Goal: Transaction & Acquisition: Purchase product/service

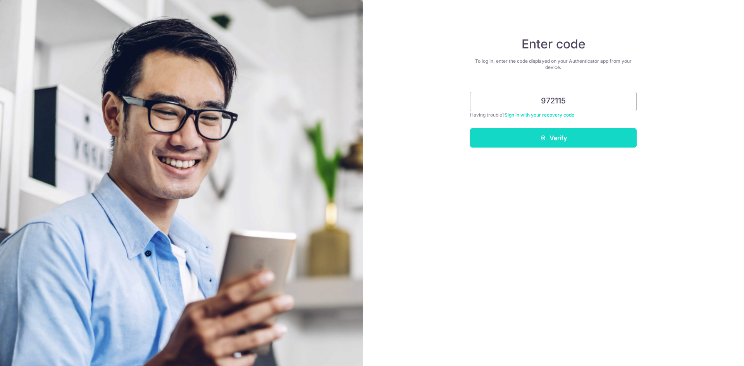
type input "972115"
click at [555, 130] on button "Verify" at bounding box center [553, 137] width 167 height 19
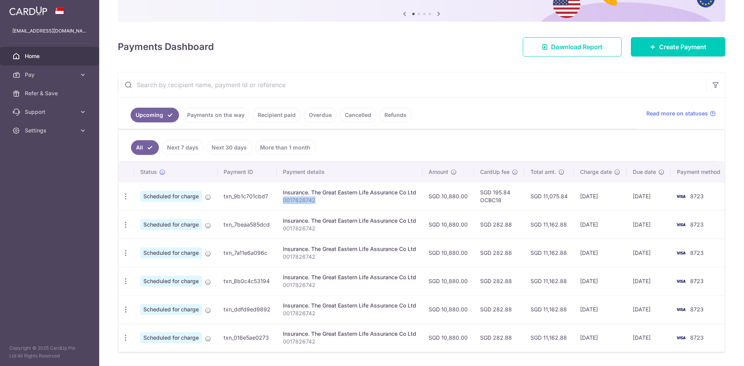
drag, startPoint x: 283, startPoint y: 199, endPoint x: 317, endPoint y: 200, distance: 34.5
click at [317, 200] on p "0017826742" at bounding box center [349, 200] width 133 height 8
copy p "0017826742"
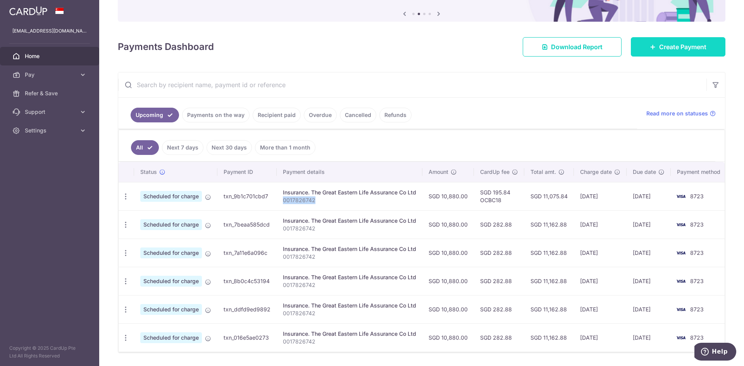
click at [678, 45] on span "Create Payment" at bounding box center [682, 46] width 47 height 9
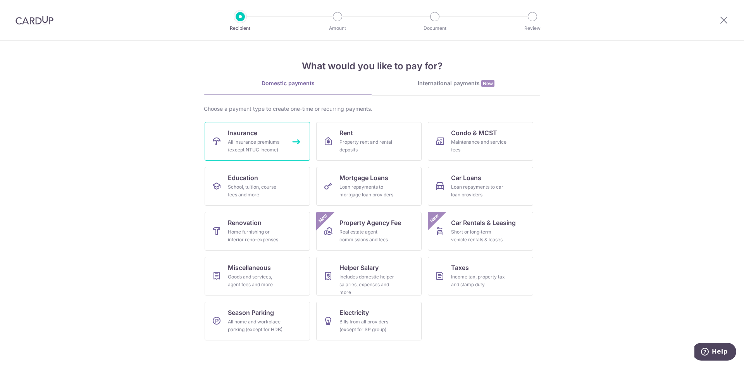
click at [271, 138] on link "Insurance All insurance premiums (except NTUC Income)" at bounding box center [257, 141] width 105 height 39
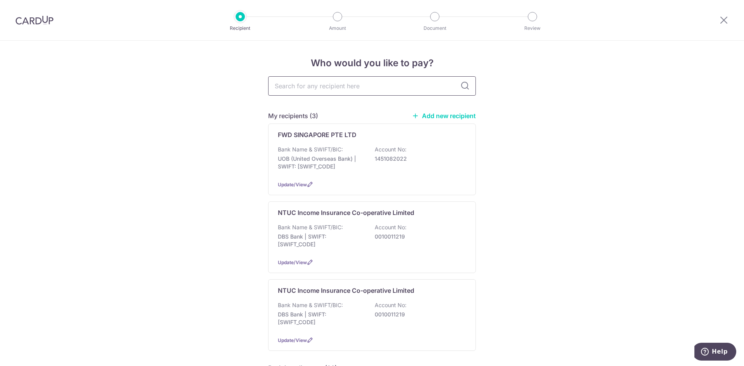
click at [375, 80] on input "text" at bounding box center [372, 85] width 208 height 19
type input "great"
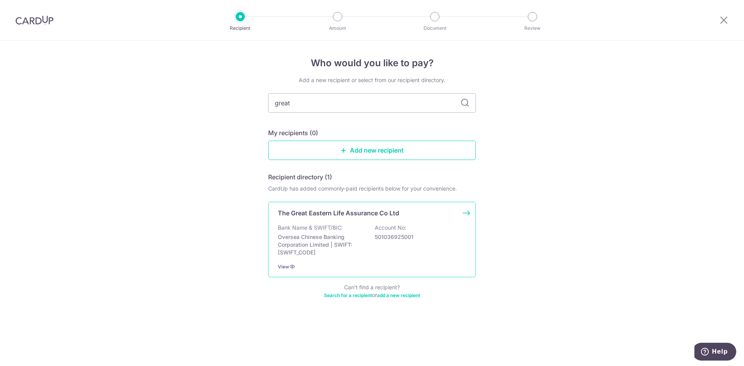
click at [319, 227] on p "Bank Name & SWIFT/BIC:" at bounding box center [310, 228] width 65 height 8
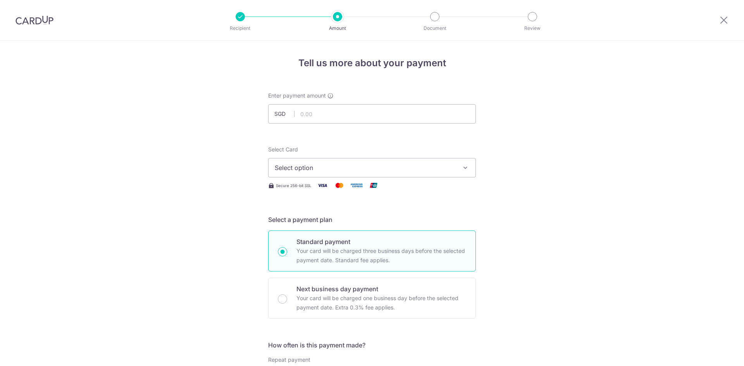
click at [351, 98] on div "Enter payment amount SGD" at bounding box center [372, 108] width 208 height 32
click at [352, 111] on input "text" at bounding box center [372, 113] width 208 height 19
type input "1,088.00"
click at [462, 168] on icon "button" at bounding box center [466, 168] width 8 height 8
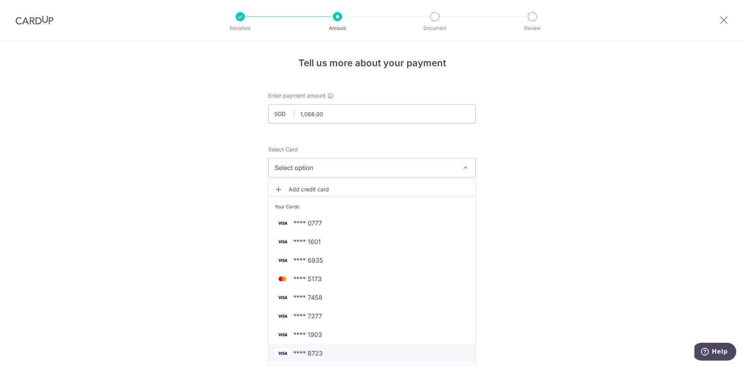
drag, startPoint x: 336, startPoint y: 350, endPoint x: 551, endPoint y: 266, distance: 231.3
click at [336, 350] on span "**** 8723" at bounding box center [372, 353] width 195 height 9
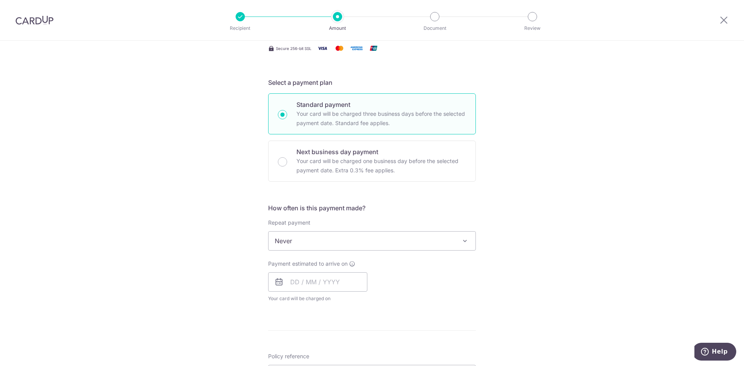
scroll to position [155, 0]
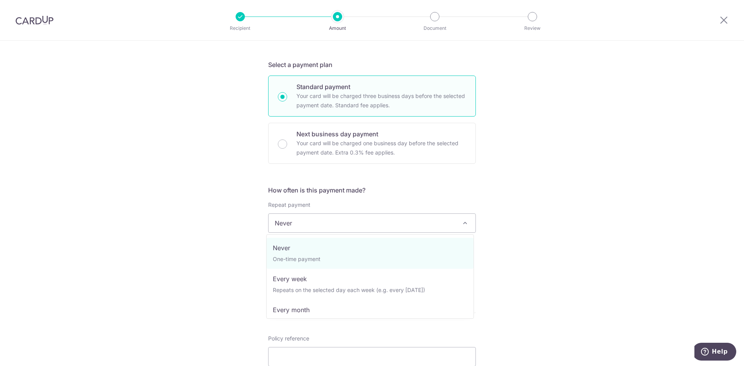
click at [398, 226] on span "Never" at bounding box center [372, 223] width 207 height 19
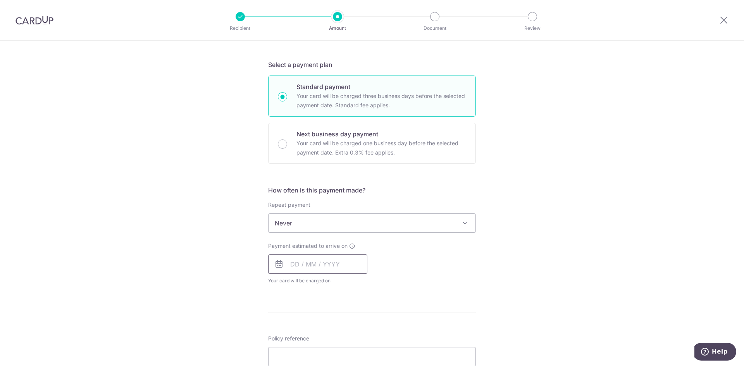
click at [338, 272] on input "text" at bounding box center [317, 264] width 99 height 19
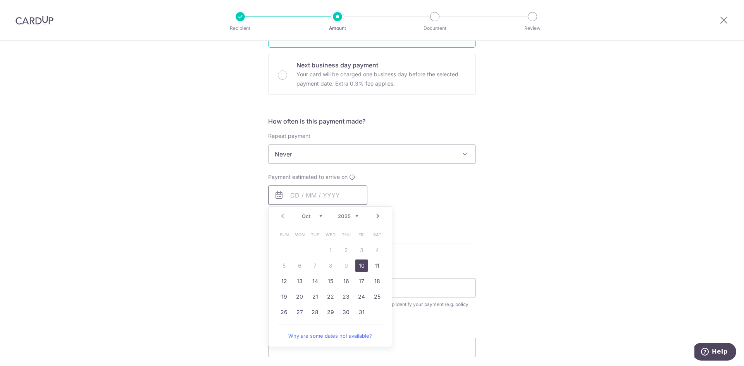
scroll to position [232, 0]
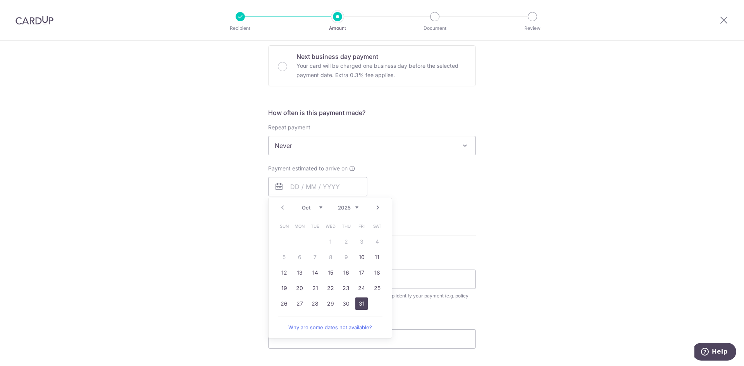
drag, startPoint x: 364, startPoint y: 303, endPoint x: 402, endPoint y: 191, distance: 118.3
click at [364, 303] on link "31" at bounding box center [361, 304] width 12 height 12
type input "[DATE]"
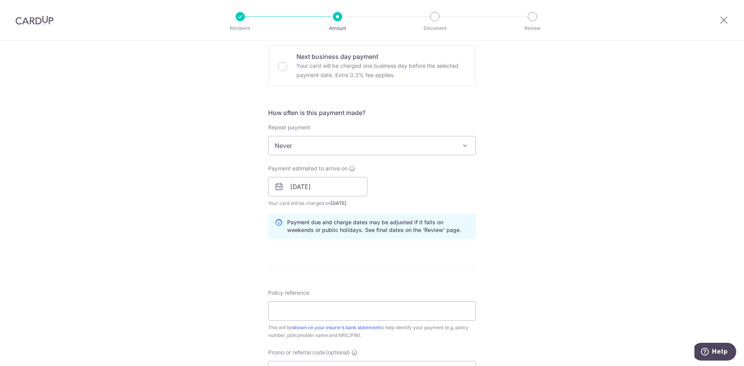
click at [402, 191] on div "Payment estimated to arrive on 31/10/2025 Prev Next Oct Nov Dec 2025 2026 2027 …" at bounding box center [371, 186] width 217 height 43
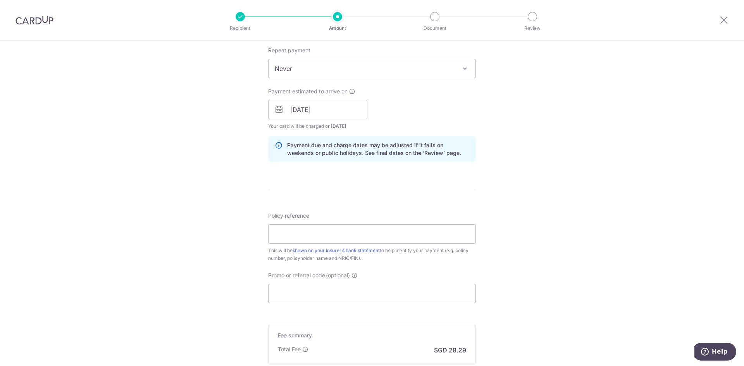
scroll to position [310, 0]
click at [329, 236] on input "Policy reference" at bounding box center [372, 233] width 208 height 19
paste input "0017826742"
type input "0017826742"
click at [522, 201] on div "Tell us more about your payment Enter payment amount SGD 1,088.00 1088.00 Selec…" at bounding box center [372, 97] width 744 height 733
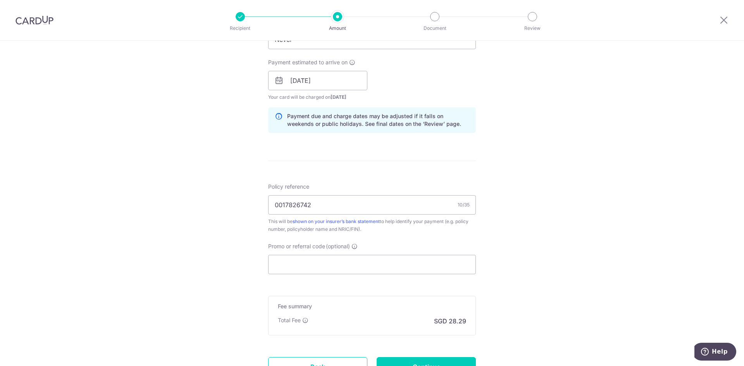
scroll to position [407, 0]
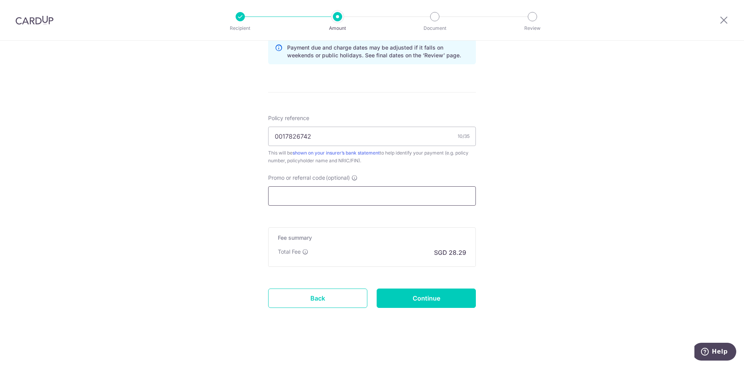
click at [367, 198] on input "Promo or referral code (optional)" at bounding box center [372, 195] width 208 height 19
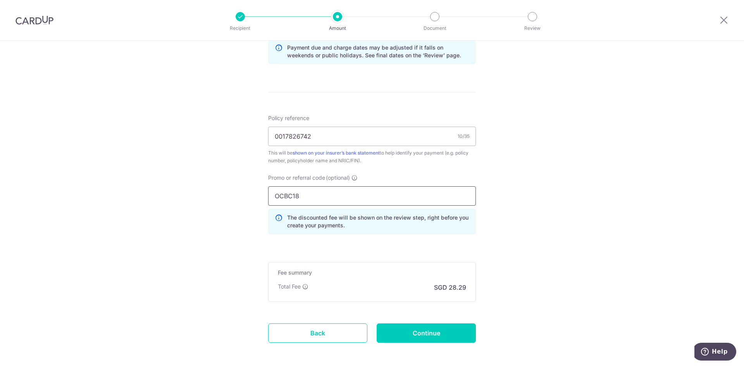
type input "OCBC18"
click at [555, 232] on div "Tell us more about your payment Enter payment amount SGD 1,088.00 1088.00 Selec…" at bounding box center [372, 17] width 744 height 768
click at [434, 332] on input "Continue" at bounding box center [426, 333] width 99 height 19
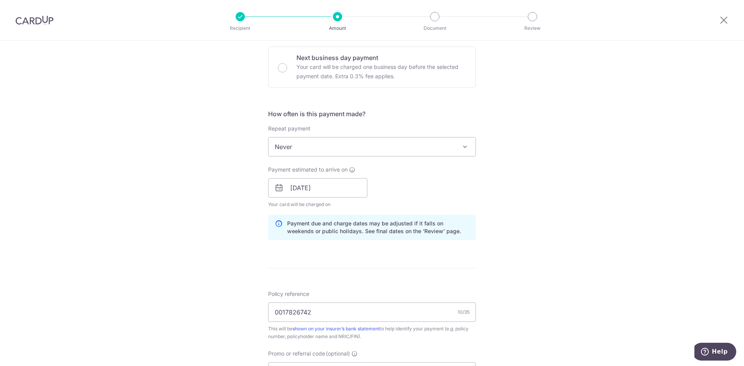
scroll to position [232, 0]
click at [464, 146] on span at bounding box center [464, 145] width 9 height 9
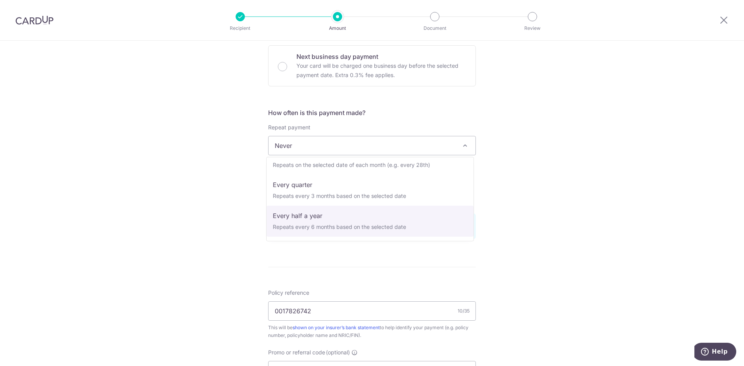
scroll to position [108, 0]
select select "6"
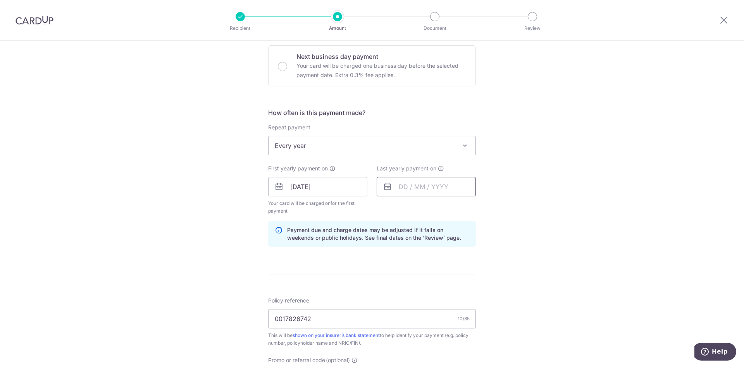
click at [457, 186] on input "text" at bounding box center [426, 186] width 99 height 19
click at [465, 206] on div "Prev Next Oct Nov Dec 2025 2026 2027 2028 2029 2030 2031 2032 2033 2034 2035" at bounding box center [438, 207] width 123 height 19
click at [463, 206] on select "2025 2026 2027 2028 2029 2030 2031 2032 2033 2034 2035" at bounding box center [456, 208] width 21 height 6
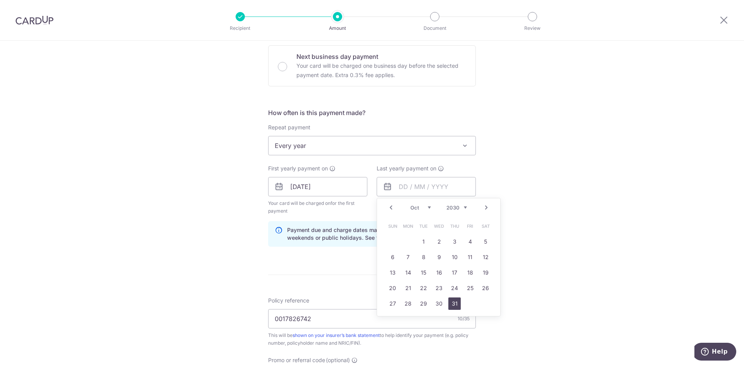
click at [453, 302] on link "31" at bounding box center [454, 304] width 12 height 12
type input "[DATE]"
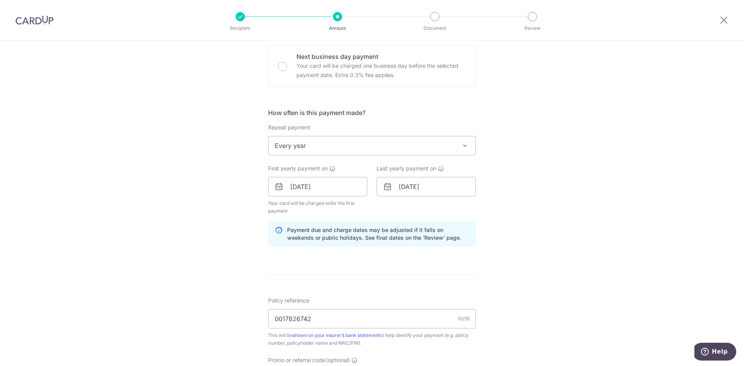
click at [538, 269] on div "Tell us more about your payment Enter payment amount SGD 1,088.00 1088.00 Selec…" at bounding box center [372, 201] width 744 height 786
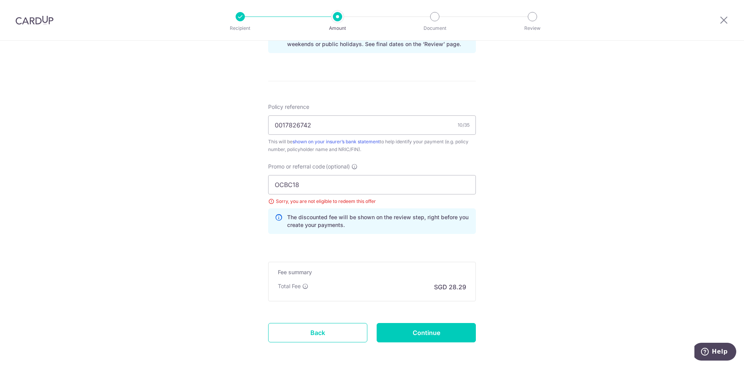
scroll to position [461, 0]
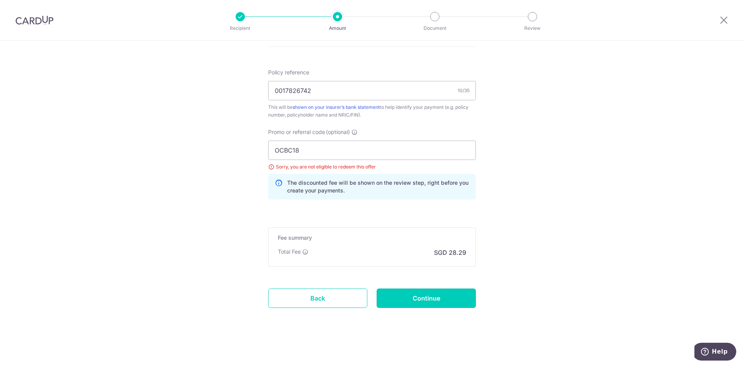
click at [430, 301] on input "Continue" at bounding box center [426, 298] width 99 height 19
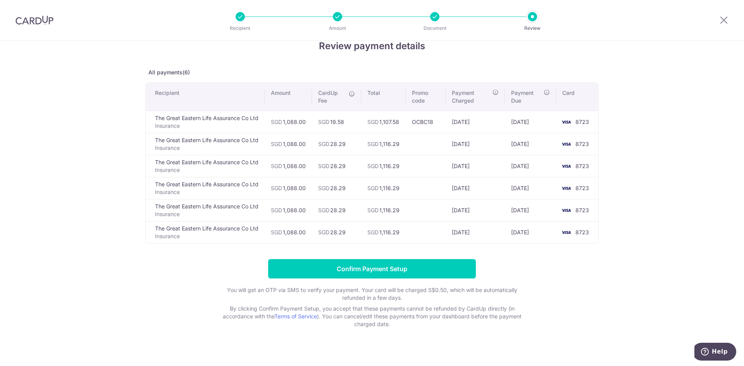
scroll to position [25, 0]
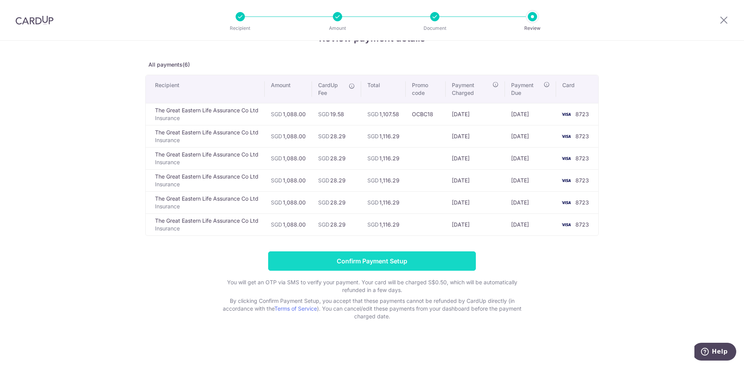
click at [391, 261] on input "Confirm Payment Setup" at bounding box center [372, 260] width 208 height 19
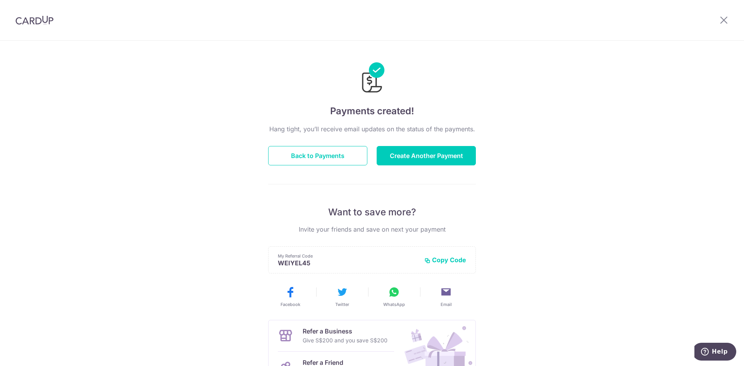
click at [35, 20] on img at bounding box center [34, 19] width 38 height 9
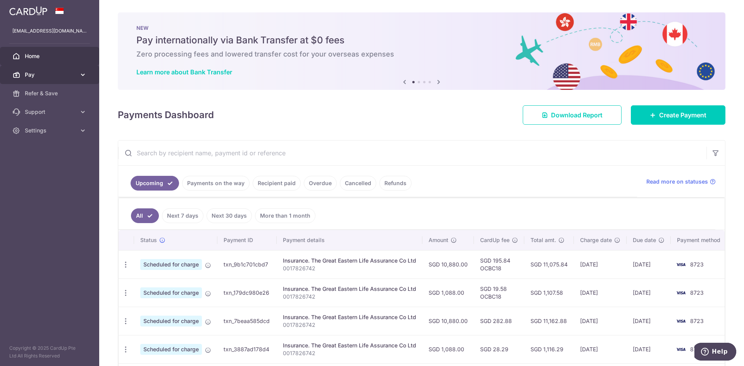
click at [79, 76] on icon at bounding box center [83, 75] width 8 height 8
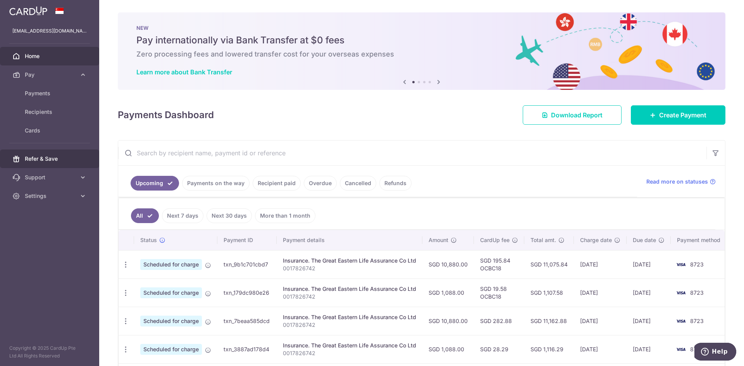
click at [46, 157] on span "Refer & Save" at bounding box center [50, 159] width 51 height 8
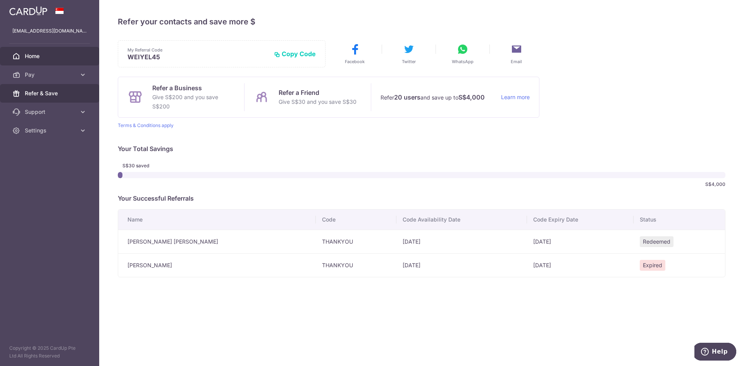
click at [36, 53] on span "Home" at bounding box center [50, 56] width 51 height 8
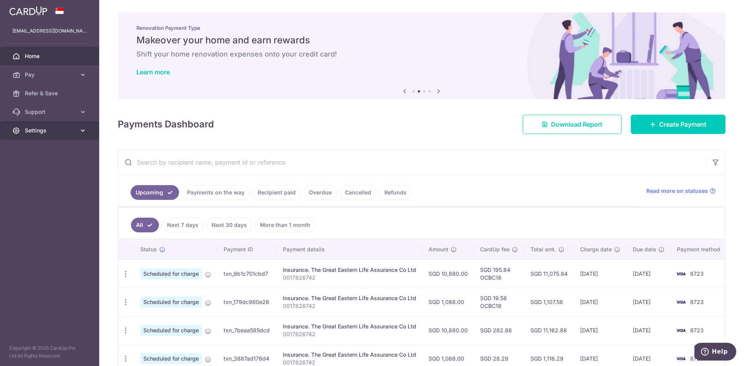
click at [76, 131] on link "Settings" at bounding box center [49, 130] width 99 height 19
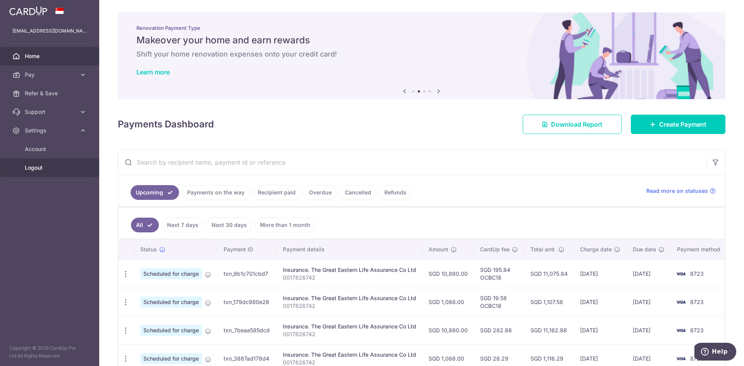
click at [41, 166] on span "Logout" at bounding box center [50, 168] width 51 height 8
